Goal: Communication & Community: Connect with others

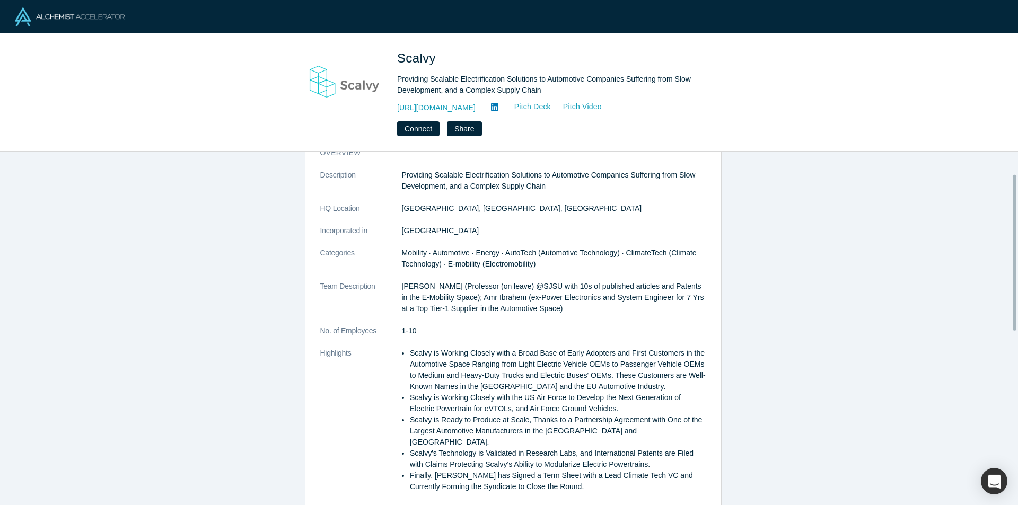
scroll to position [53, 0]
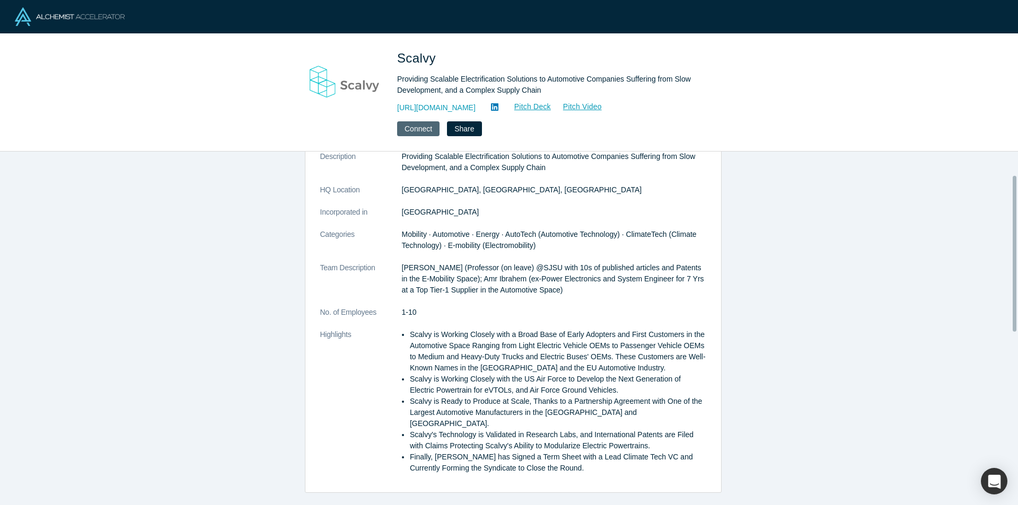
click at [430, 132] on button "Connect" at bounding box center [418, 128] width 42 height 15
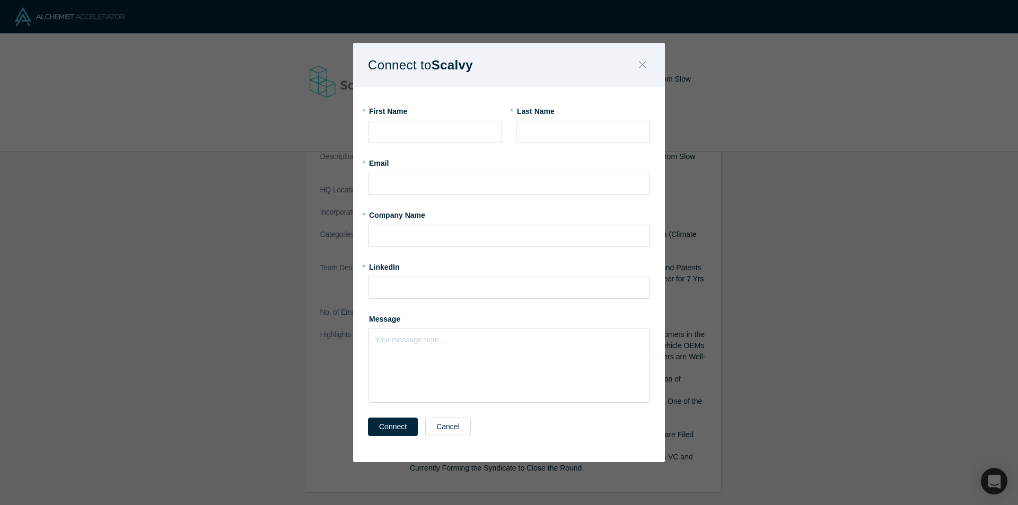
click at [640, 61] on icon "Close" at bounding box center [642, 65] width 7 height 12
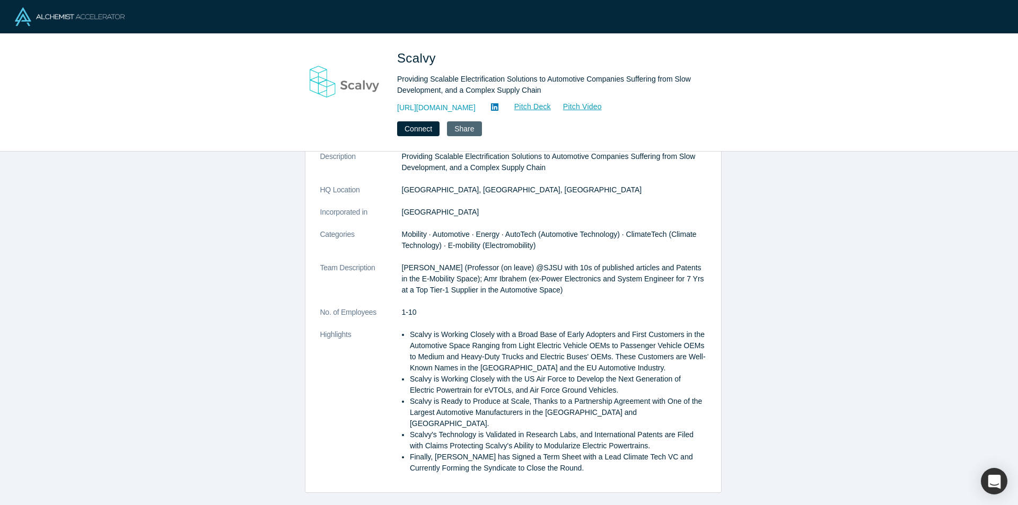
click at [458, 133] on button "Share" at bounding box center [464, 128] width 34 height 15
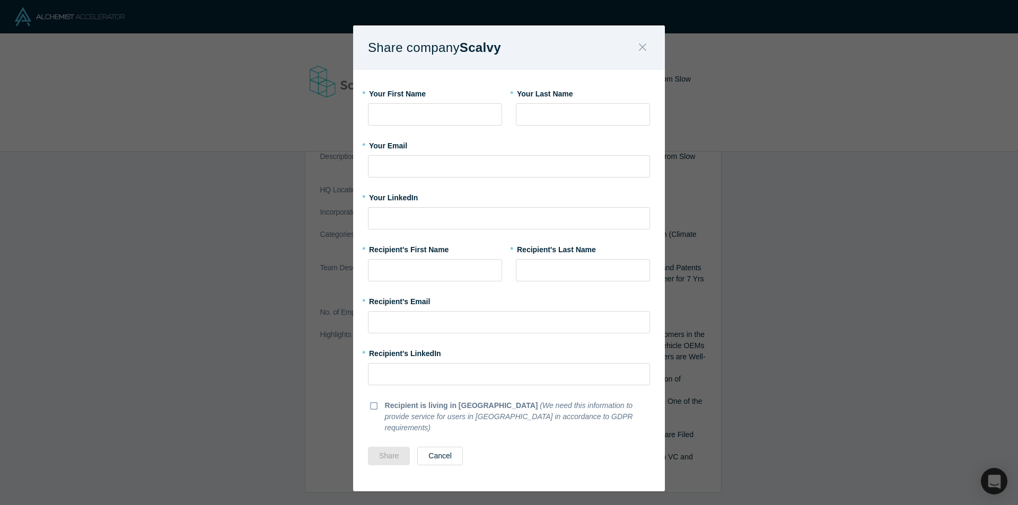
click at [631, 49] on button "Close" at bounding box center [642, 48] width 22 height 23
